Goal: Obtain resource: Download file/media

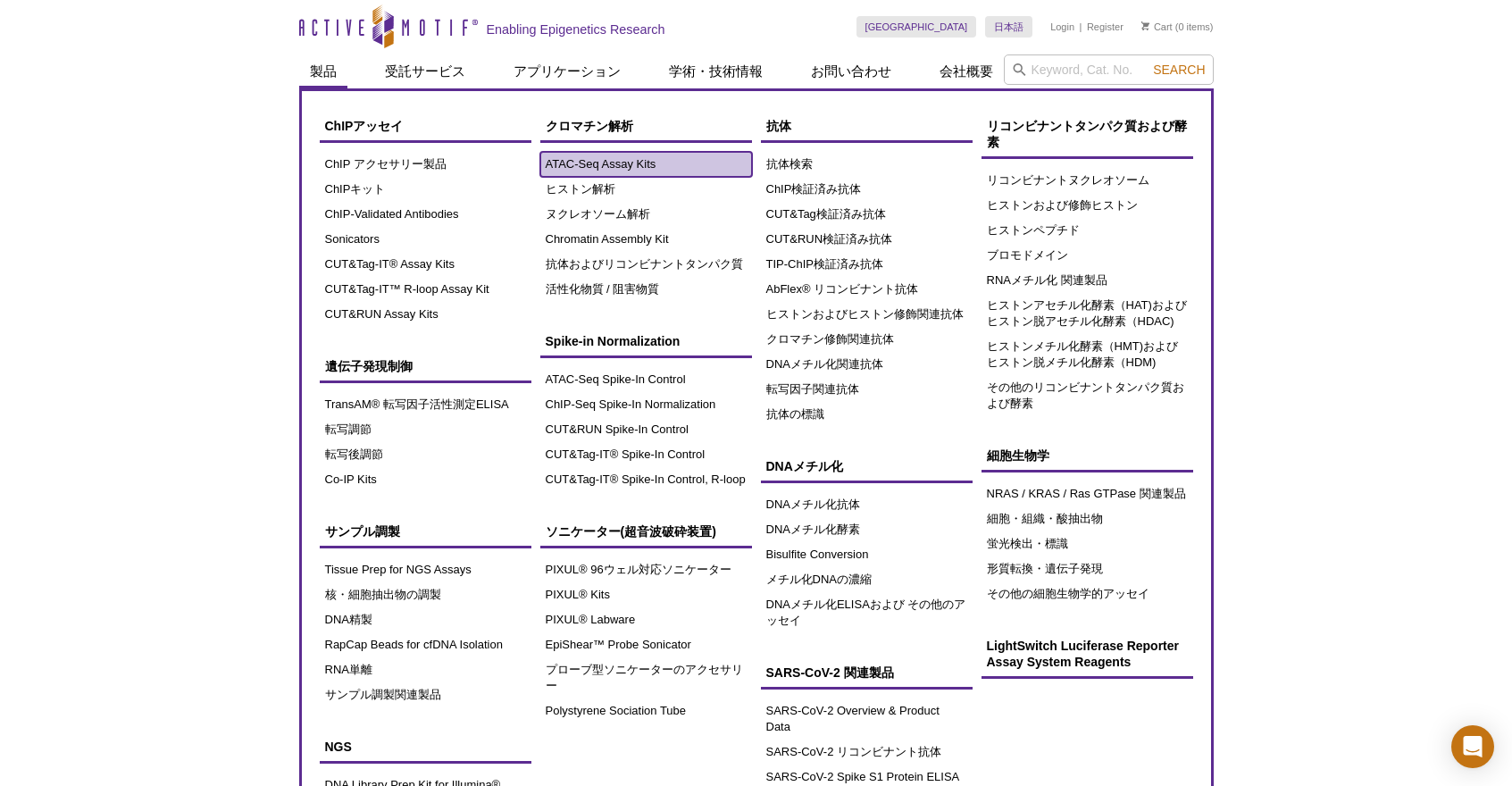
click at [568, 162] on link "ATAC-Seq Assay Kits" at bounding box center [646, 164] width 211 height 25
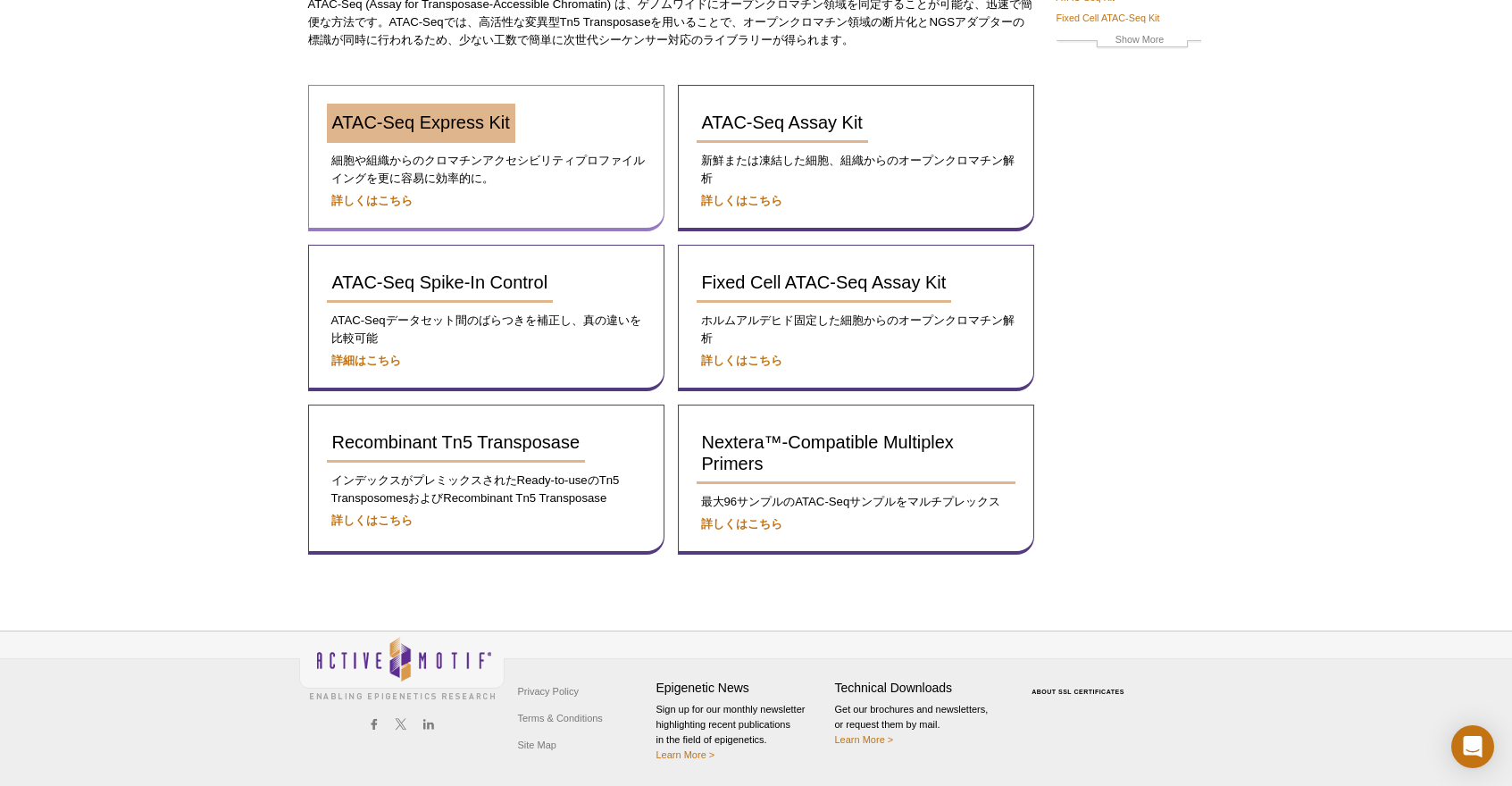
scroll to position [216, 0]
click at [397, 135] on link "ATAC-Seq Express Kit" at bounding box center [421, 122] width 188 height 40
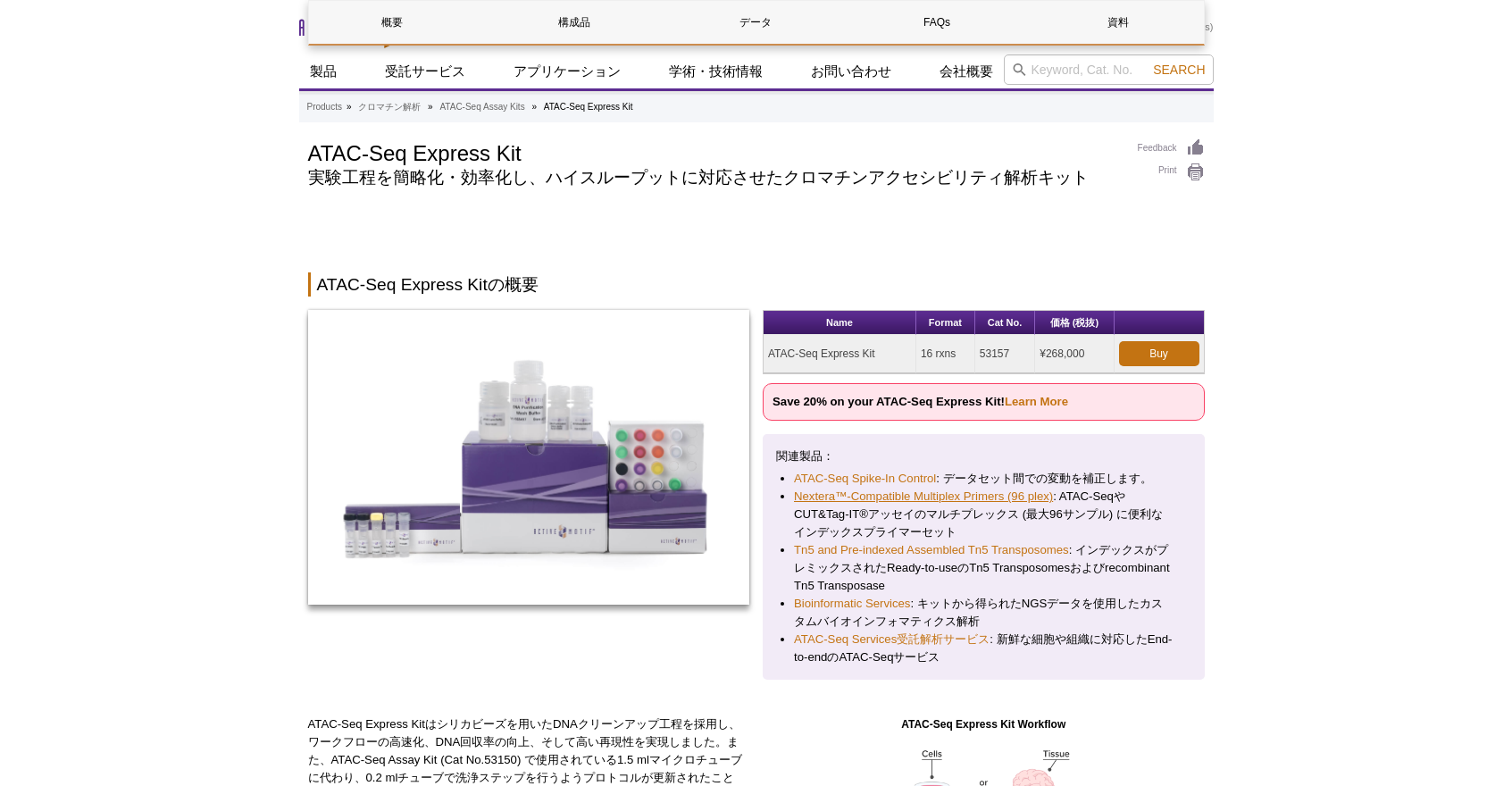
scroll to position [268, 0]
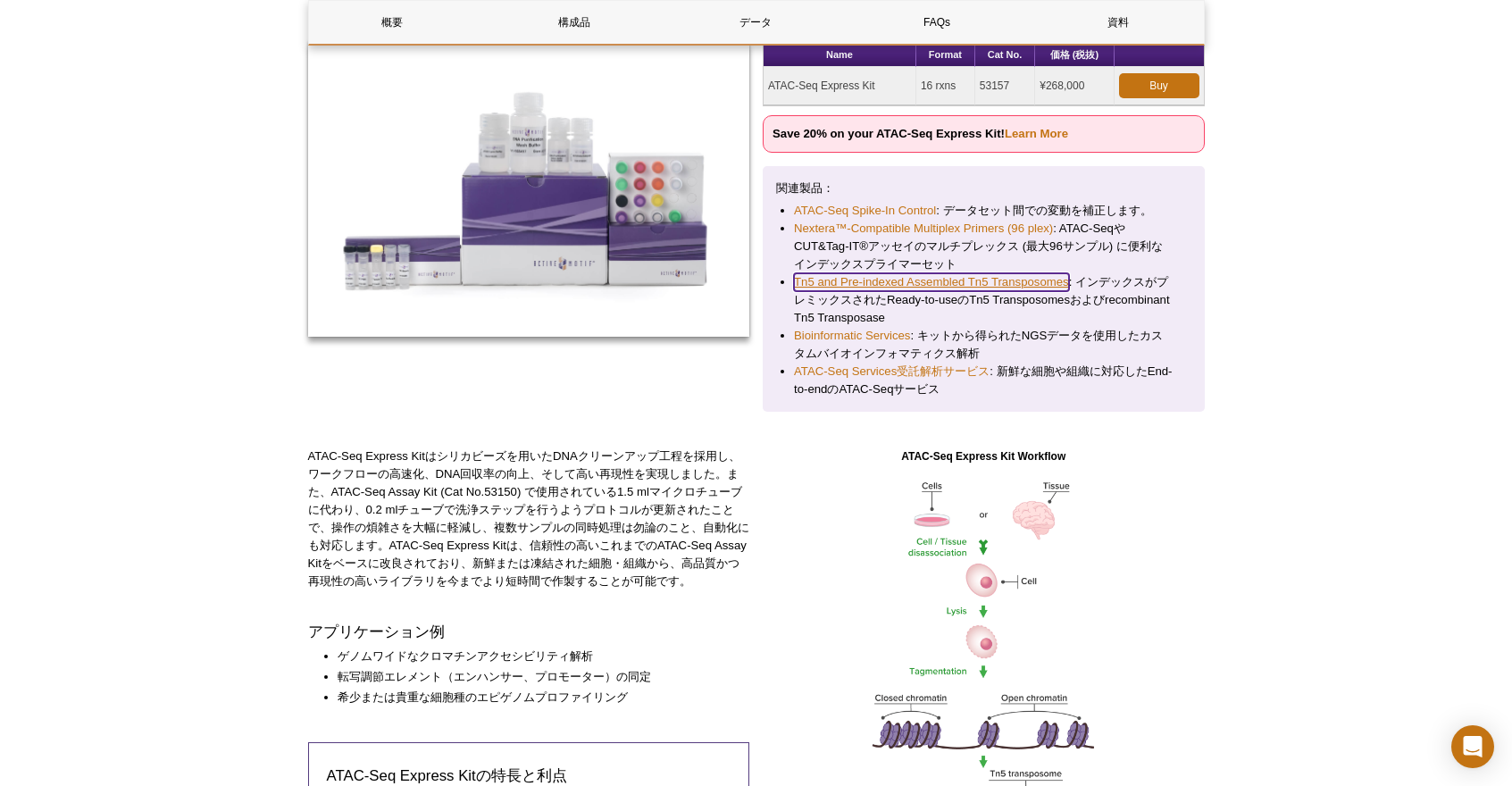
click at [916, 285] on link "Tn5 and Pre-indexed Assembled Tn5 Transposomes" at bounding box center [931, 282] width 275 height 18
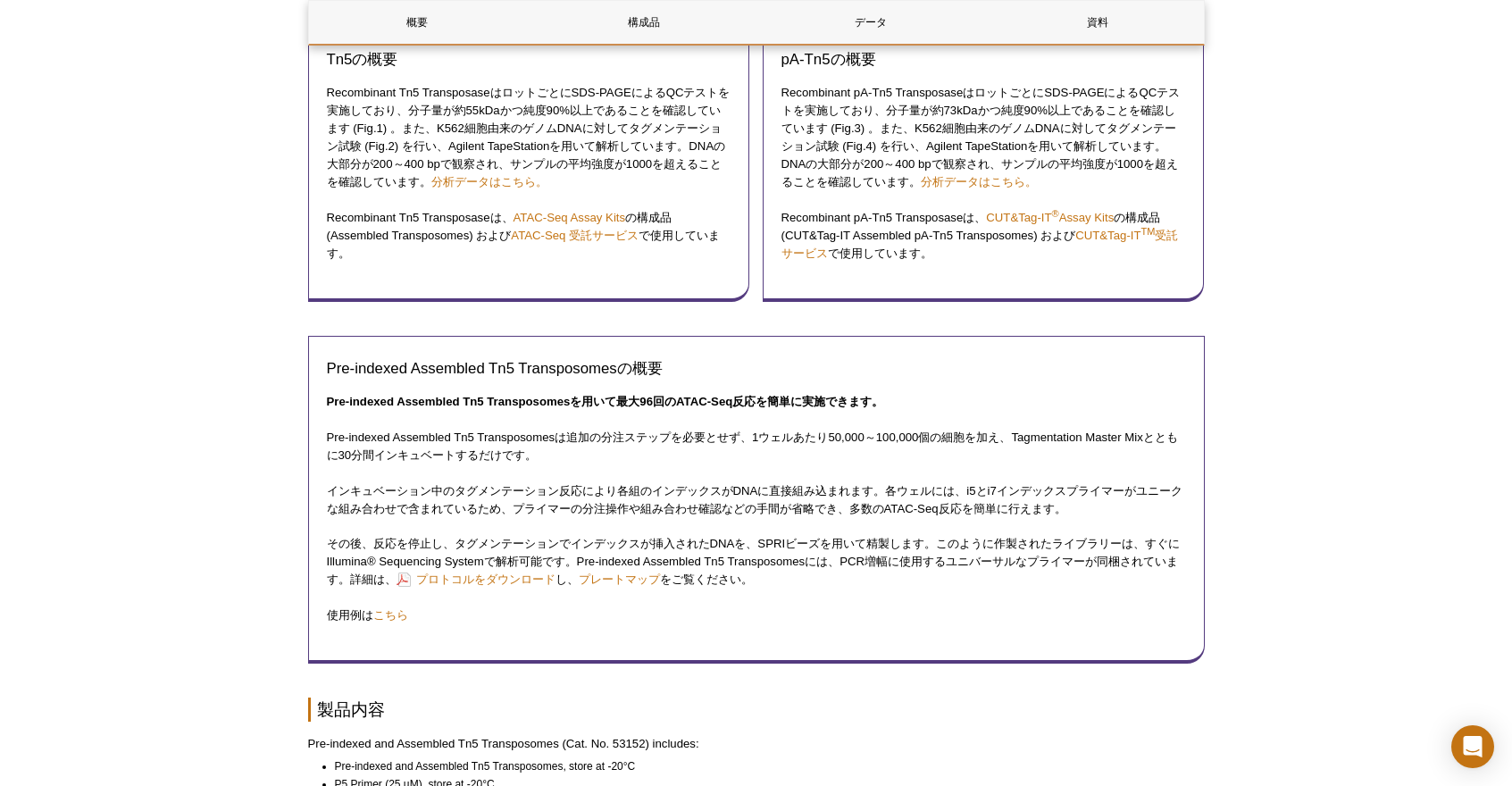
scroll to position [1250, 0]
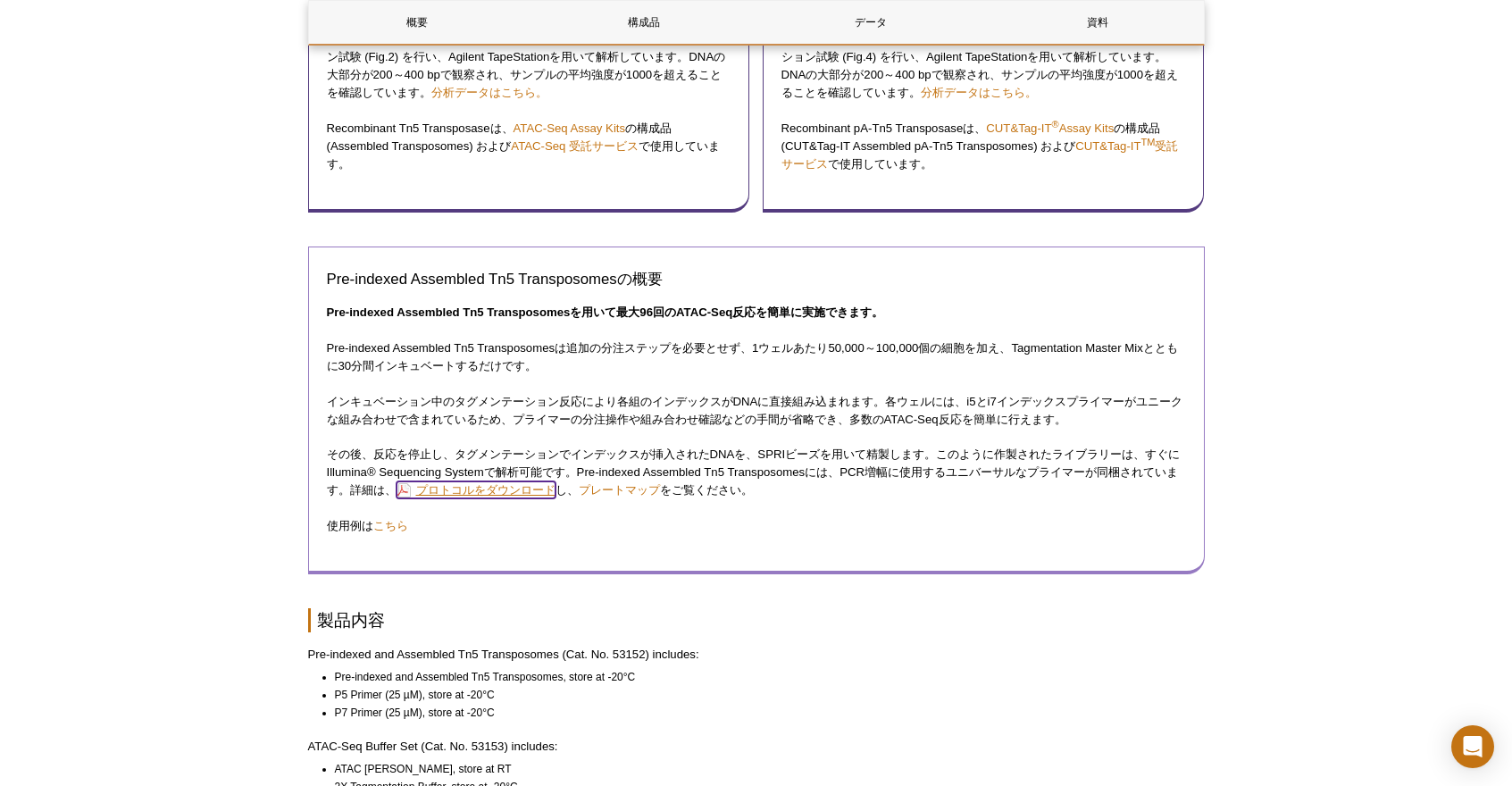
click at [490, 491] on link "プロトコルをダウンロード" at bounding box center [476, 491] width 159 height 17
